Goal: Task Accomplishment & Management: Complete application form

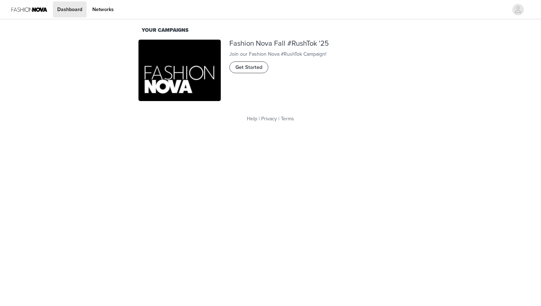
click at [259, 72] on span "Get Started" at bounding box center [248, 68] width 27 height 8
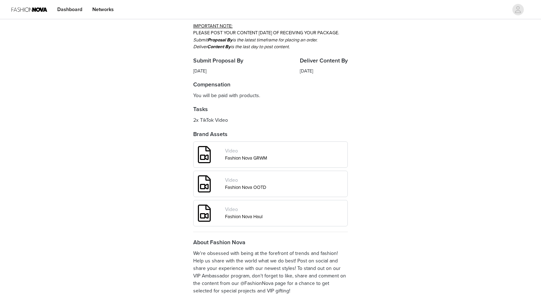
scroll to position [238, 0]
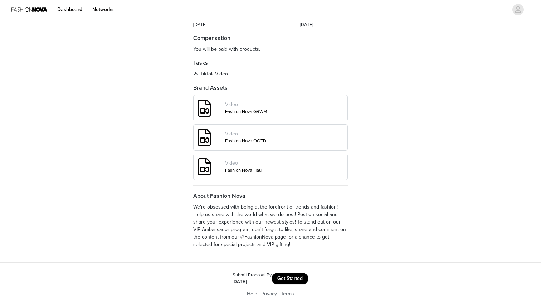
click at [289, 278] on button "Get Started" at bounding box center [289, 278] width 37 height 11
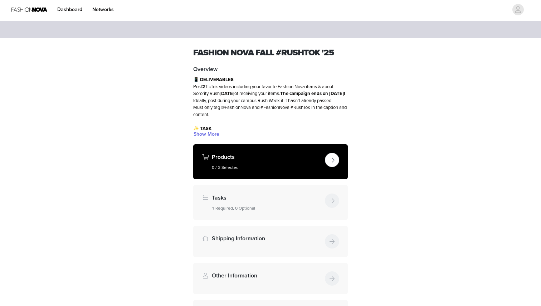
click at [338, 162] on button "button" at bounding box center [332, 160] width 14 height 14
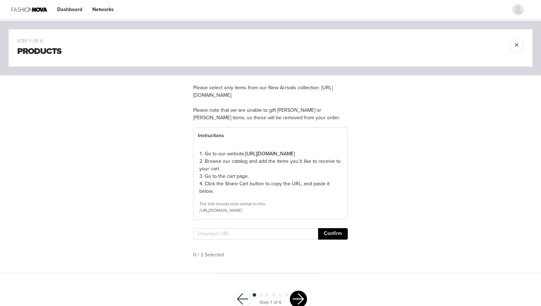
drag, startPoint x: 246, startPoint y: 161, endPoint x: 462, endPoint y: 1, distance: 268.7
